Goal: Transaction & Acquisition: Purchase product/service

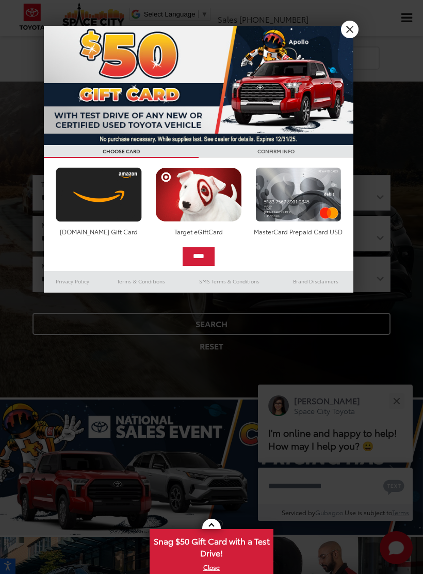
click at [352, 23] on link "X" at bounding box center [350, 30] width 18 height 18
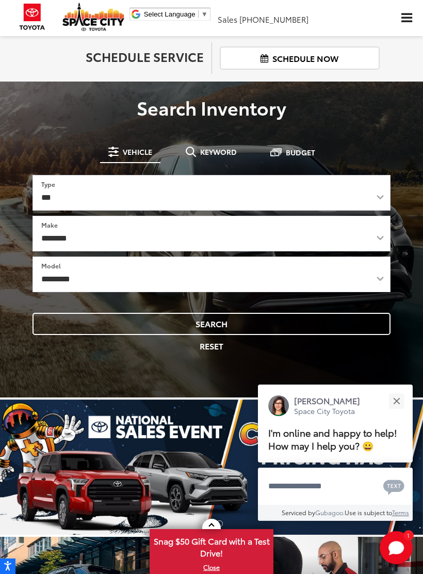
click at [403, 392] on button "Close" at bounding box center [397, 401] width 22 height 22
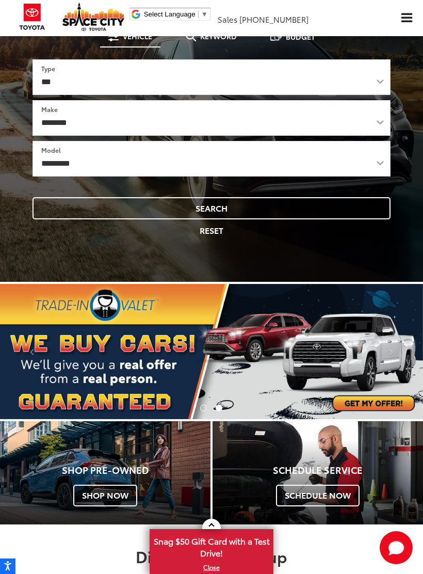
scroll to position [115, 0]
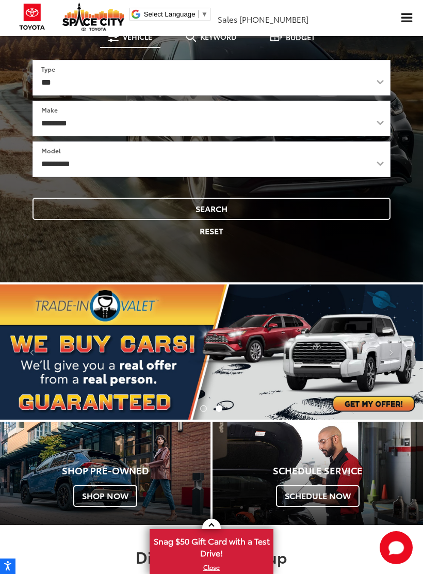
click at [276, 206] on button "Search" at bounding box center [212, 209] width 358 height 22
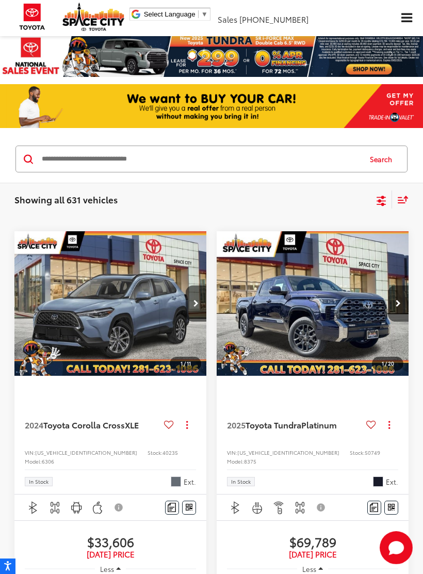
click at [377, 202] on icon "Select filters" at bounding box center [381, 201] width 13 height 13
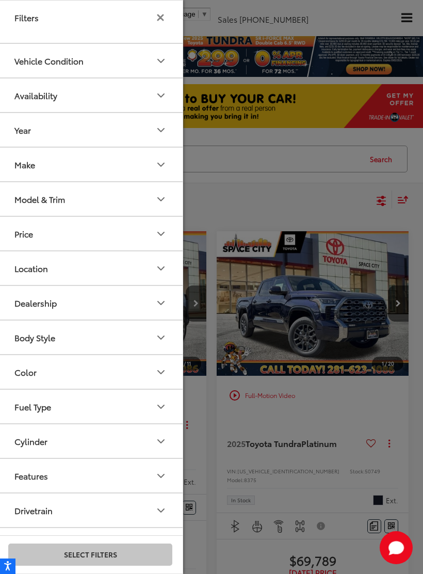
click at [119, 351] on button "Body Style" at bounding box center [91, 337] width 186 height 34
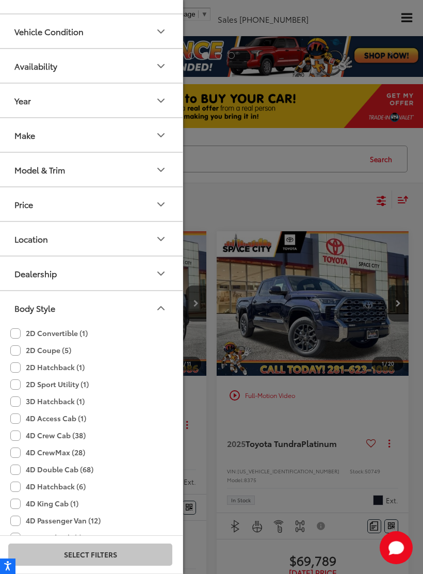
scroll to position [44, 0]
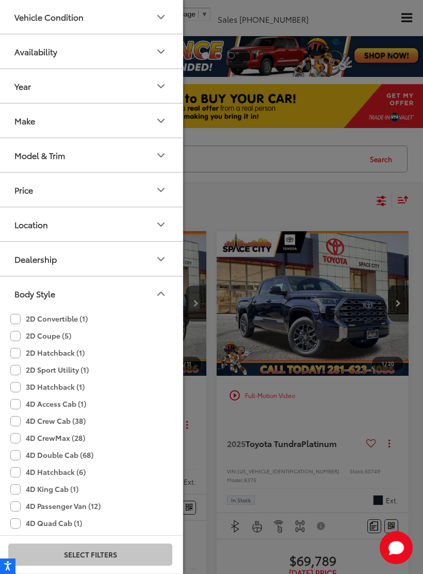
click at [153, 295] on button "Body Style" at bounding box center [91, 294] width 186 height 34
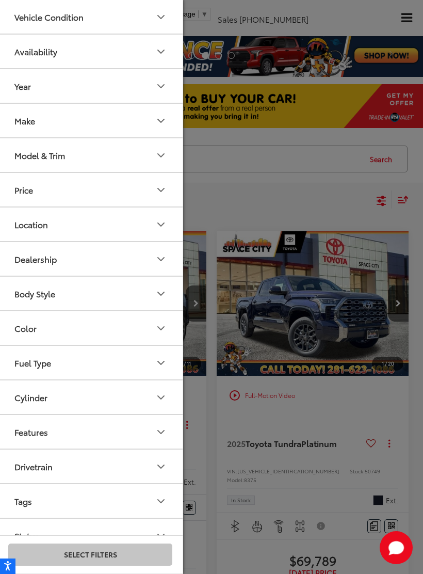
click at [144, 322] on button "Color" at bounding box center [91, 328] width 186 height 34
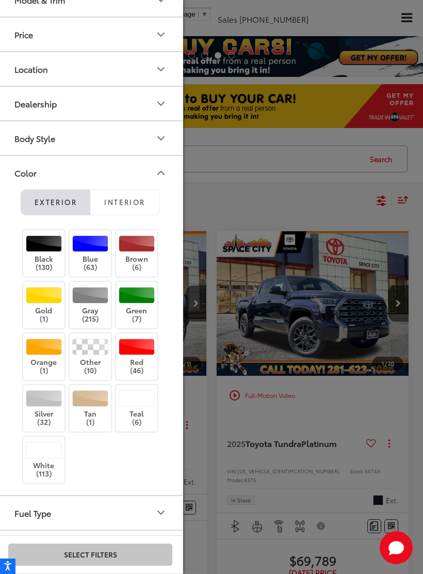
scroll to position [201, 0]
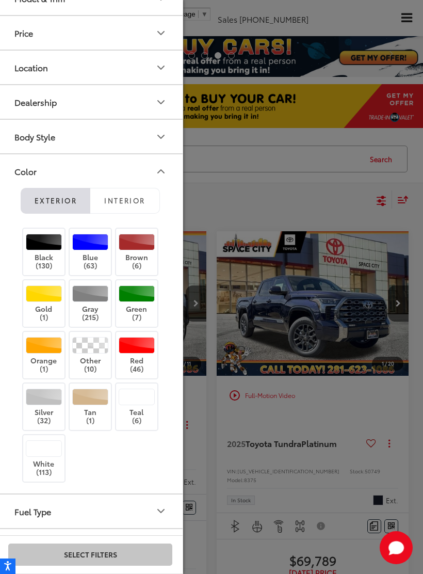
click at [147, 202] on button "Interior" at bounding box center [125, 201] width 70 height 26
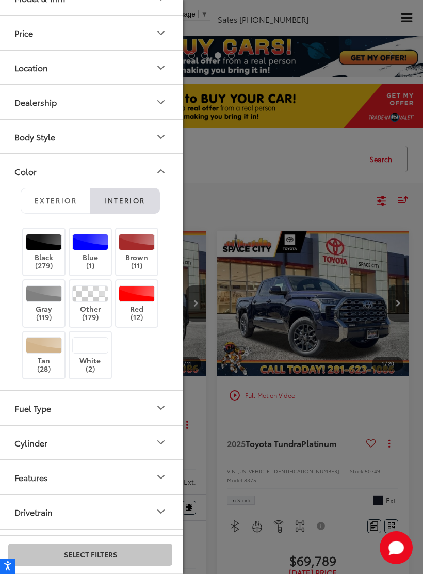
click at [144, 308] on label "Red (12)" at bounding box center [137, 303] width 42 height 37
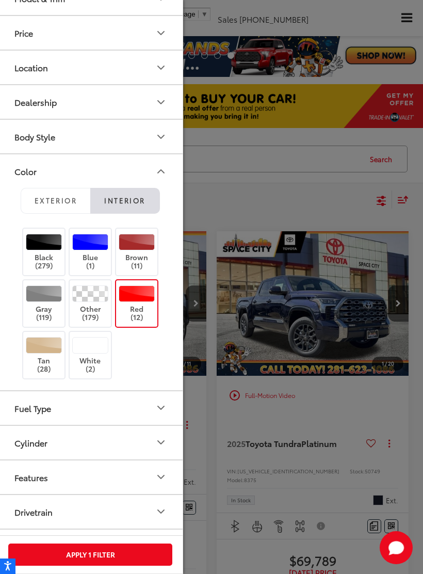
click at [140, 551] on button "Apply 1 Filter" at bounding box center [90, 554] width 164 height 22
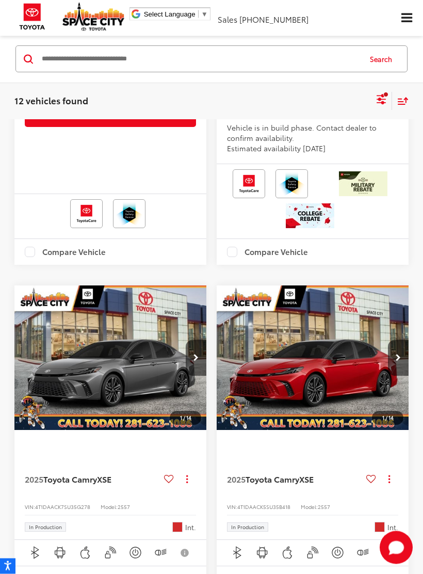
scroll to position [1798, 0]
